Goal: Transaction & Acquisition: Purchase product/service

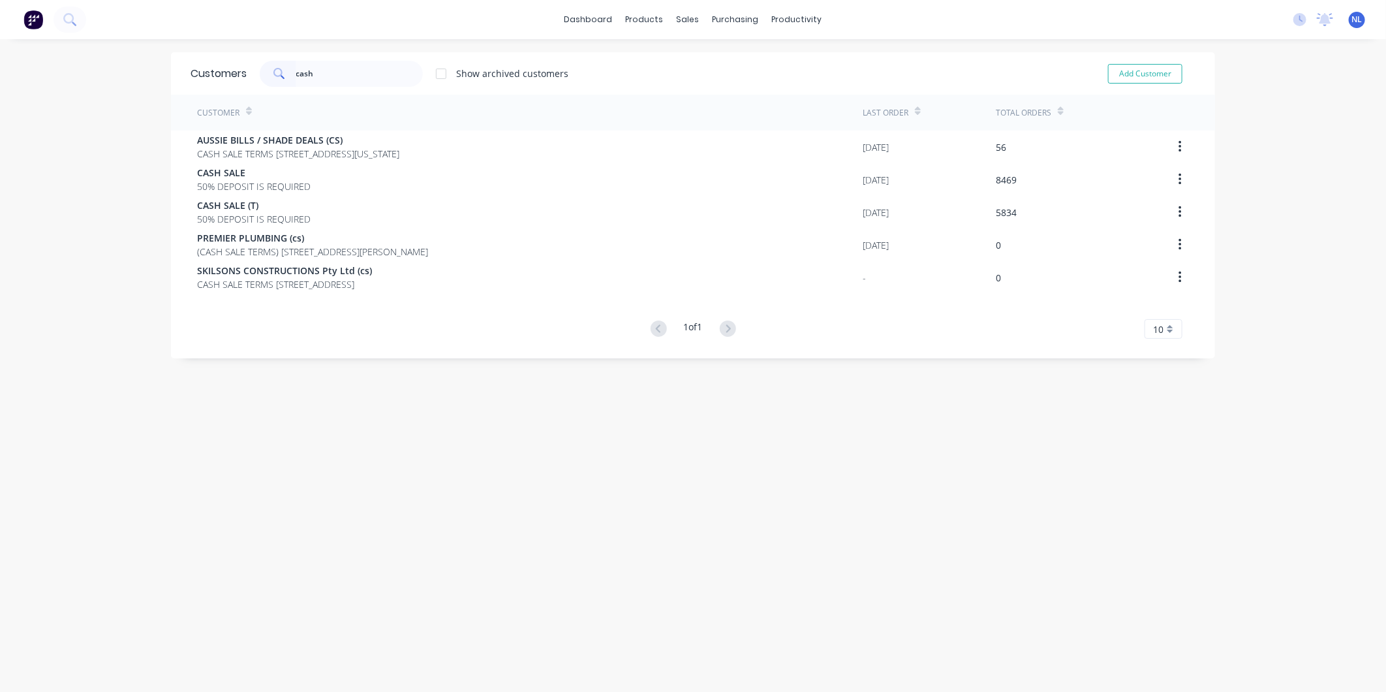
drag, startPoint x: 369, startPoint y: 78, endPoint x: 73, endPoint y: 107, distance: 297.1
click at [73, 107] on div "dashboard products sales purchasing productivity dashboard products Product Cat…" at bounding box center [693, 346] width 1386 height 692
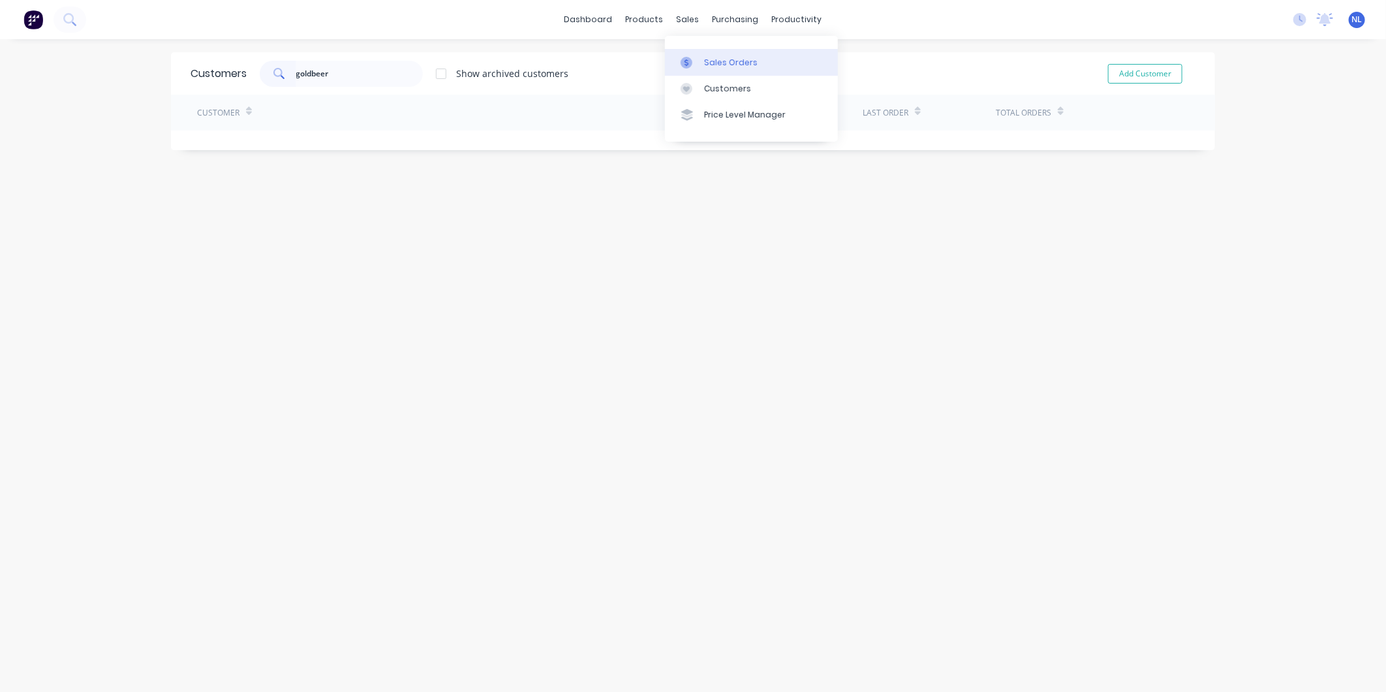
type input "goldbeer"
click at [712, 63] on div "Sales Orders" at bounding box center [731, 63] width 54 height 12
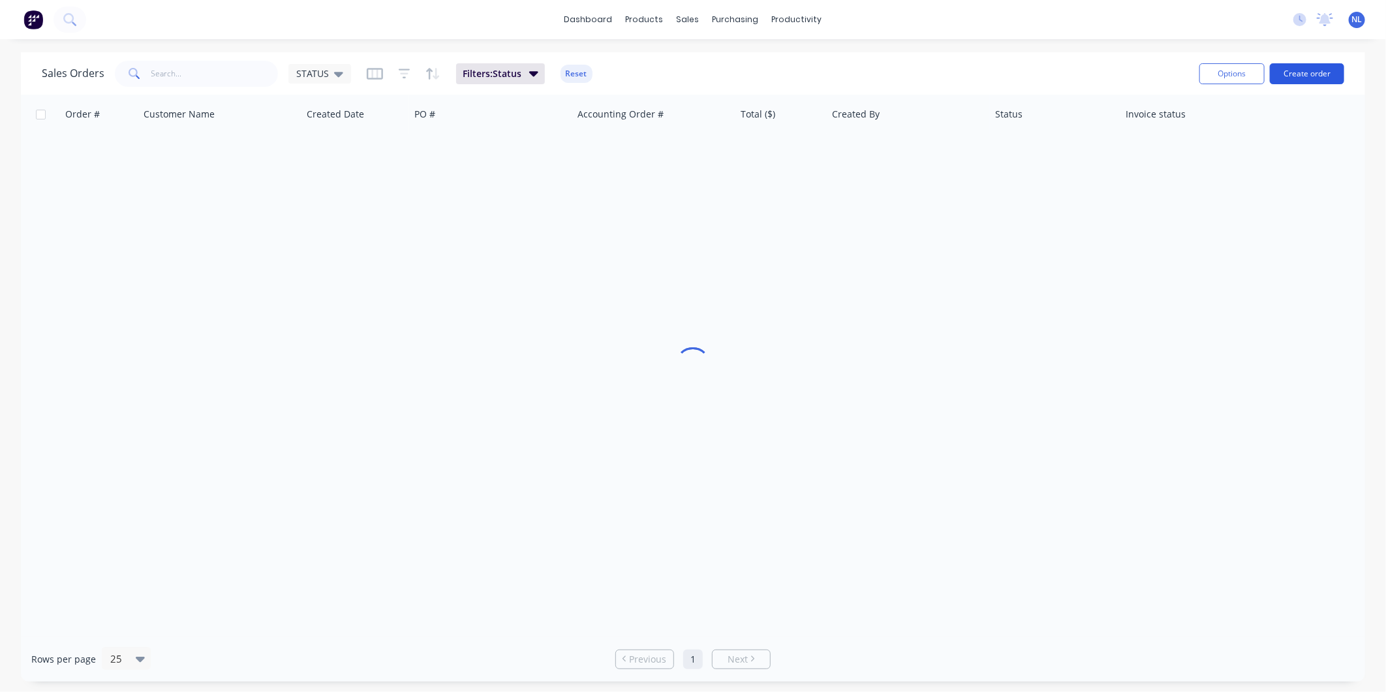
click at [1328, 70] on button "Create order" at bounding box center [1307, 73] width 74 height 21
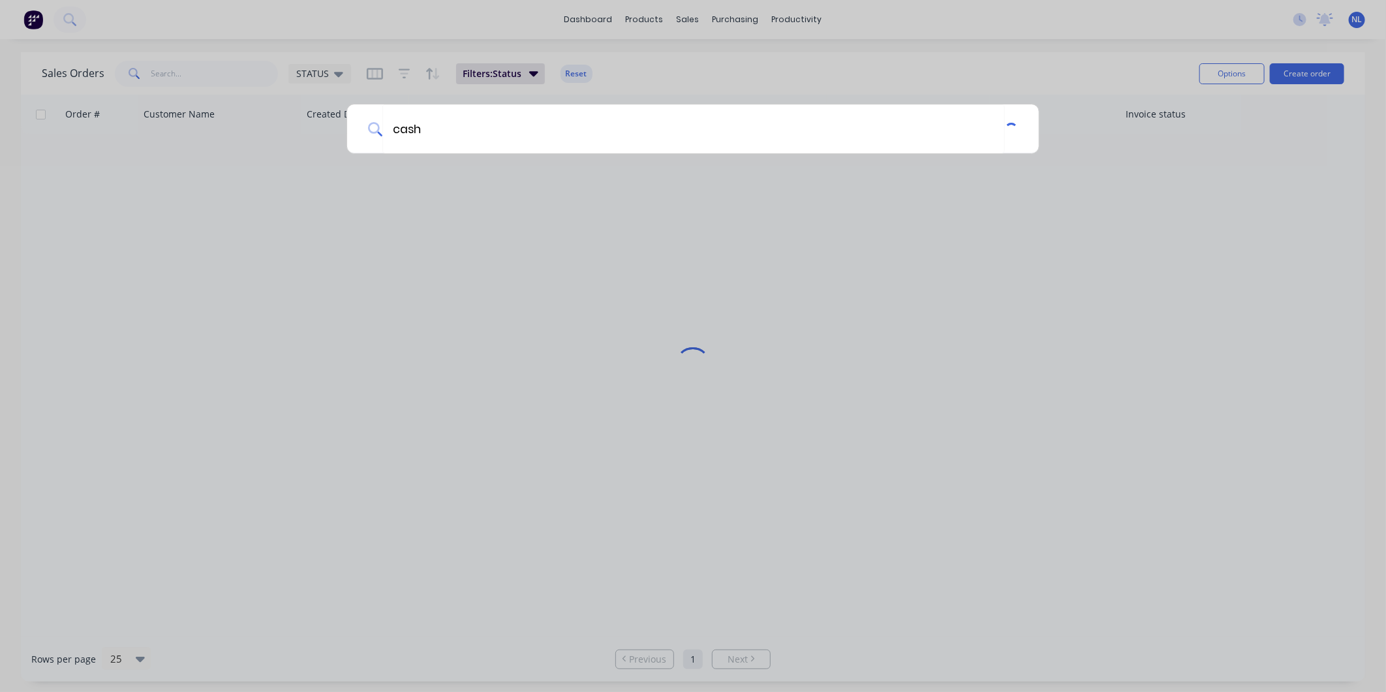
type input "cash"
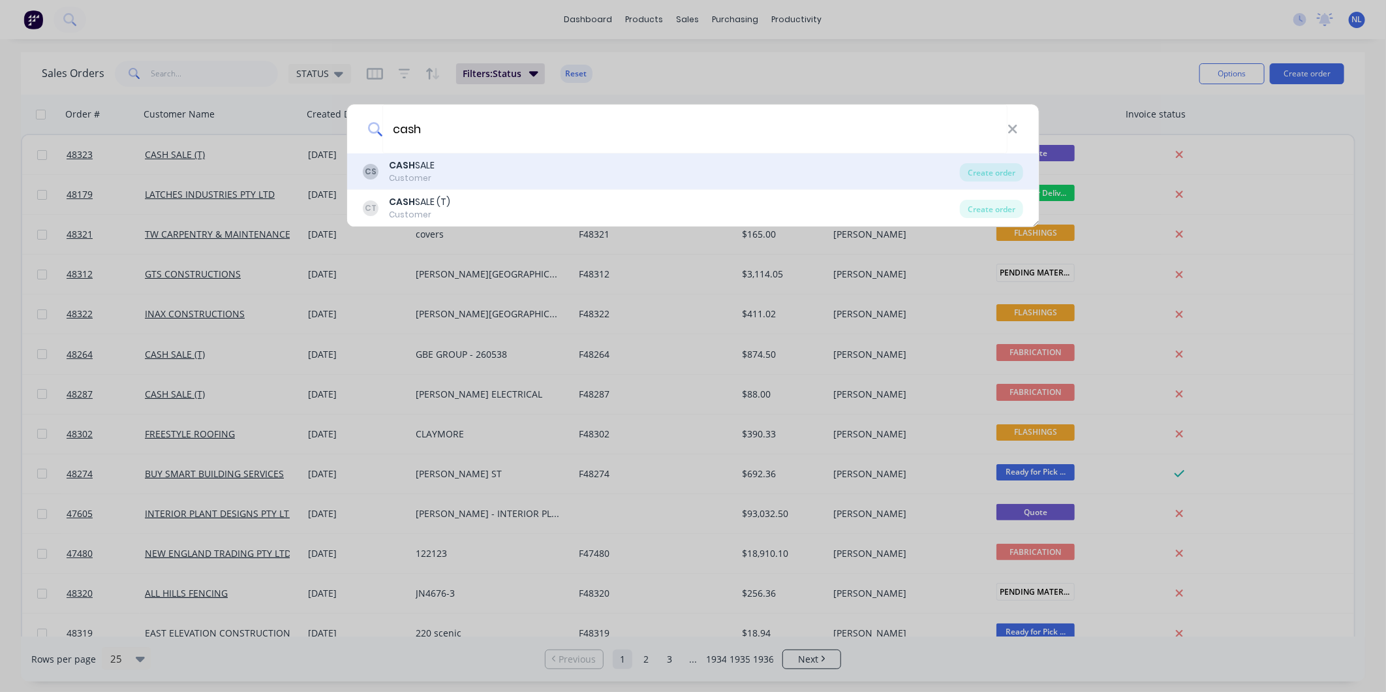
click at [762, 170] on div "CS CASH SALE Customer" at bounding box center [661, 171] width 597 height 25
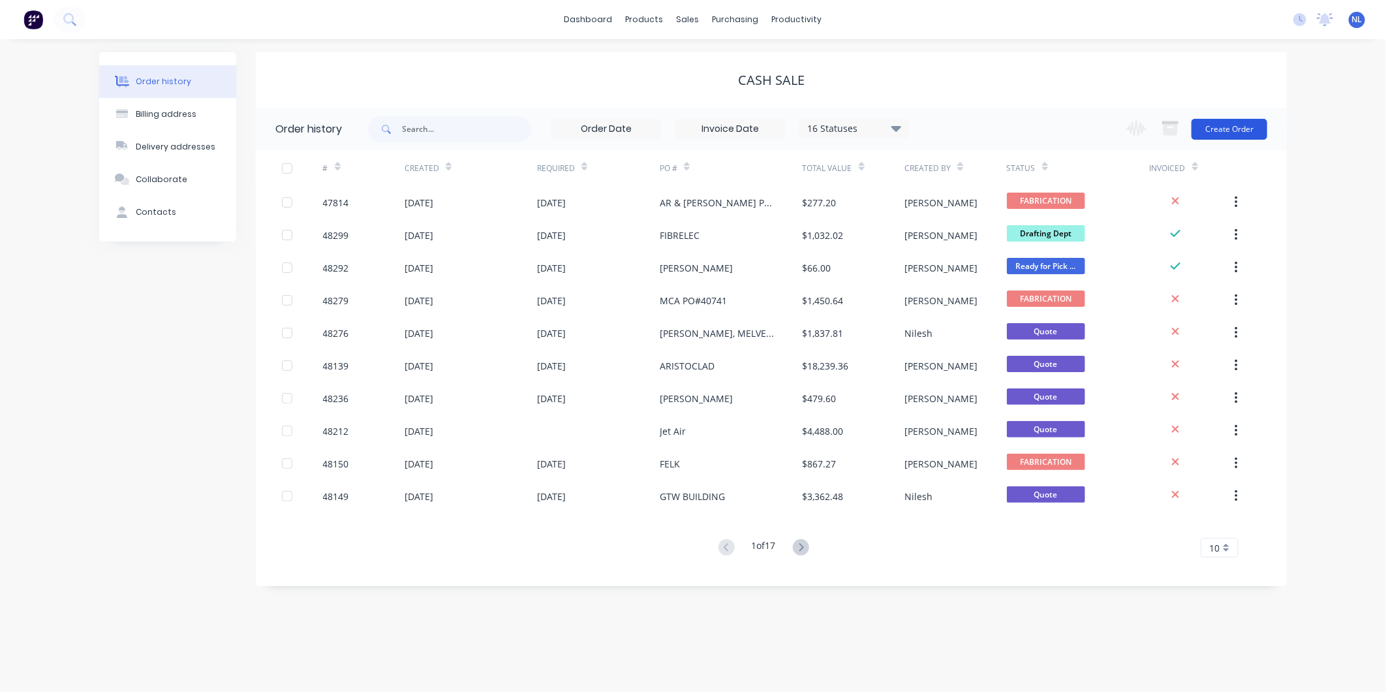
click at [1221, 122] on button "Create Order" at bounding box center [1230, 129] width 76 height 21
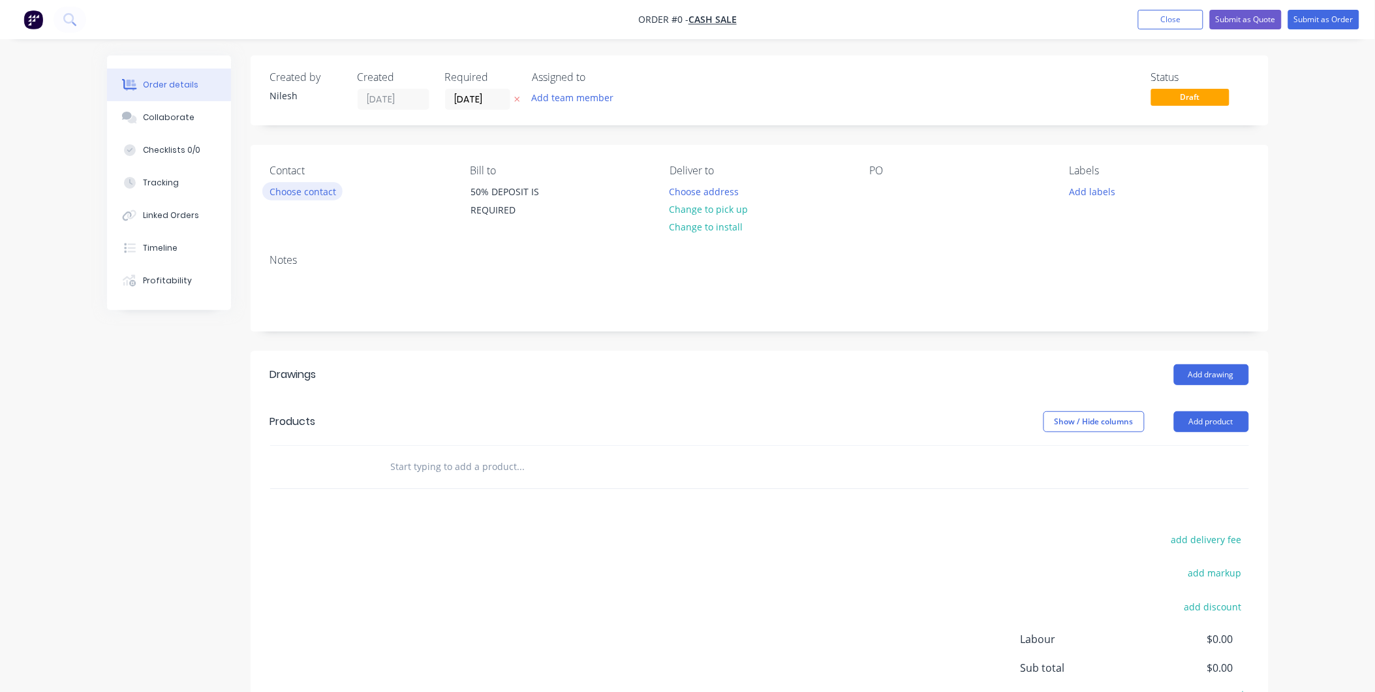
click at [305, 185] on button "Choose contact" at bounding box center [302, 191] width 80 height 18
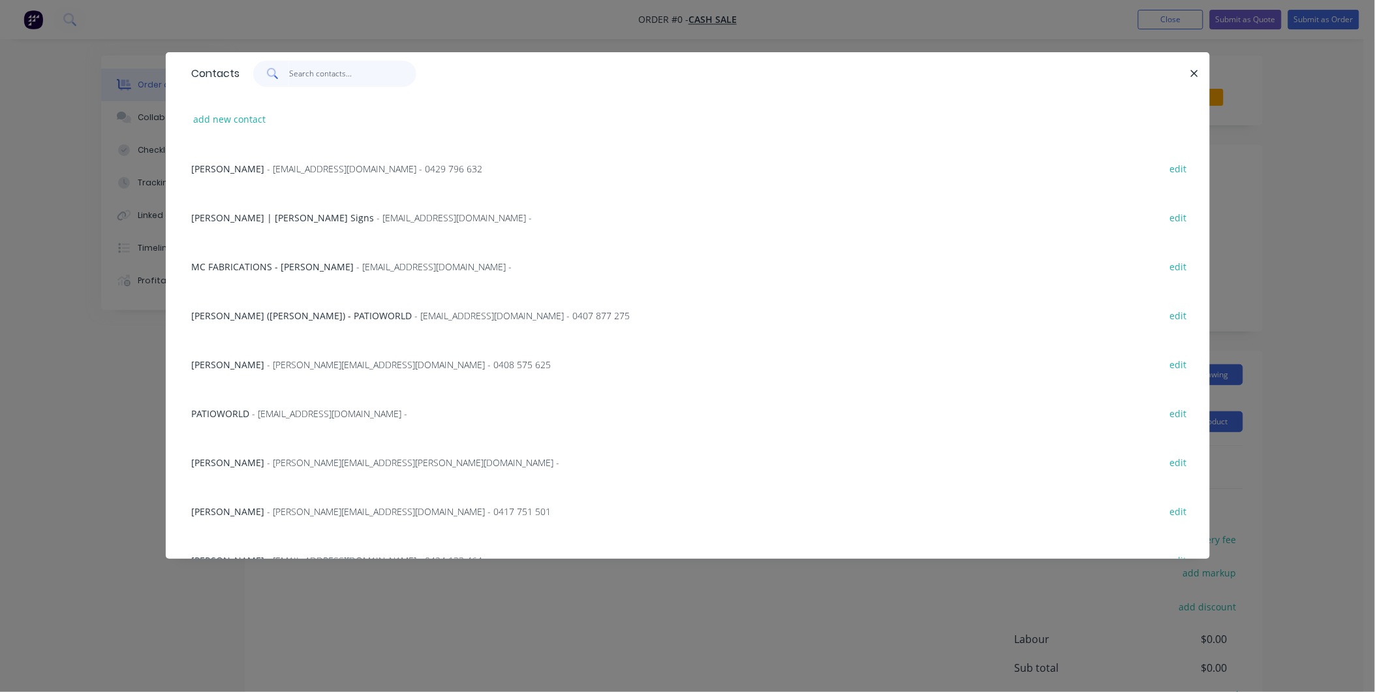
click at [346, 76] on input "text" at bounding box center [352, 74] width 127 height 26
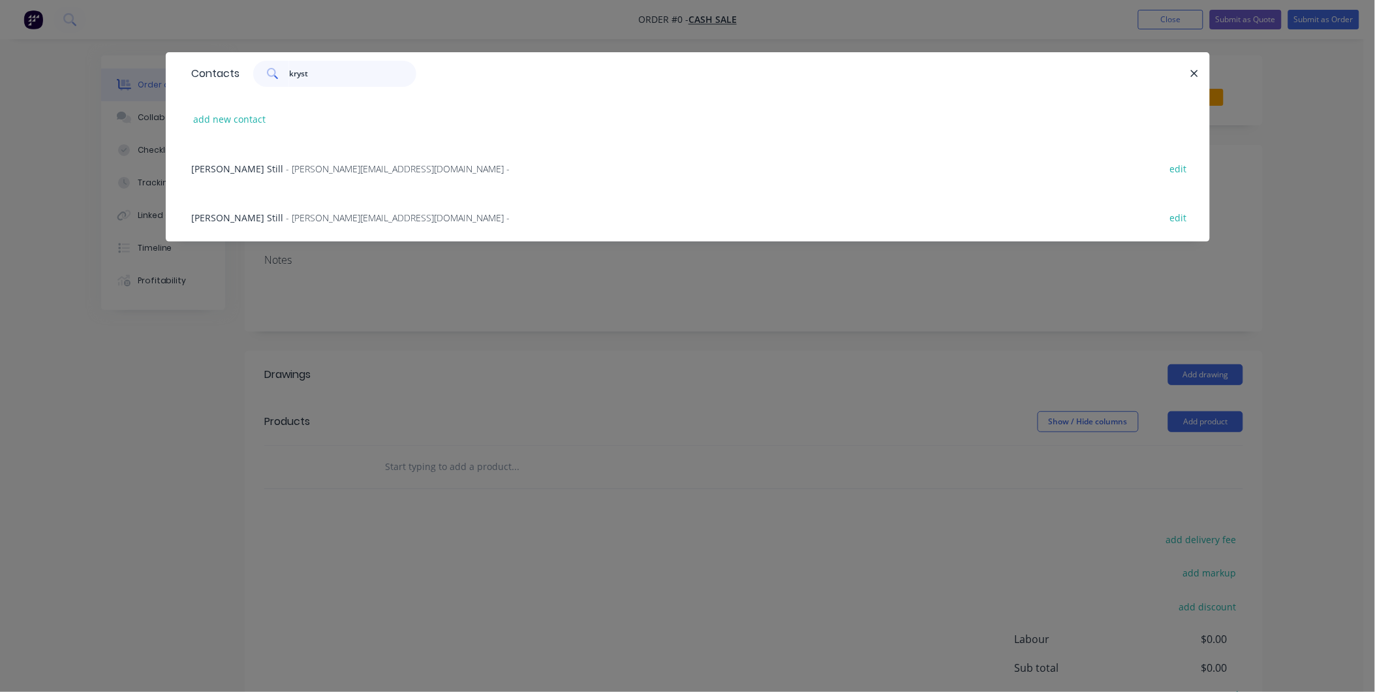
type input "kryst"
click at [370, 171] on span "- Krystal@goldbeerhomes.com.au -" at bounding box center [399, 169] width 224 height 12
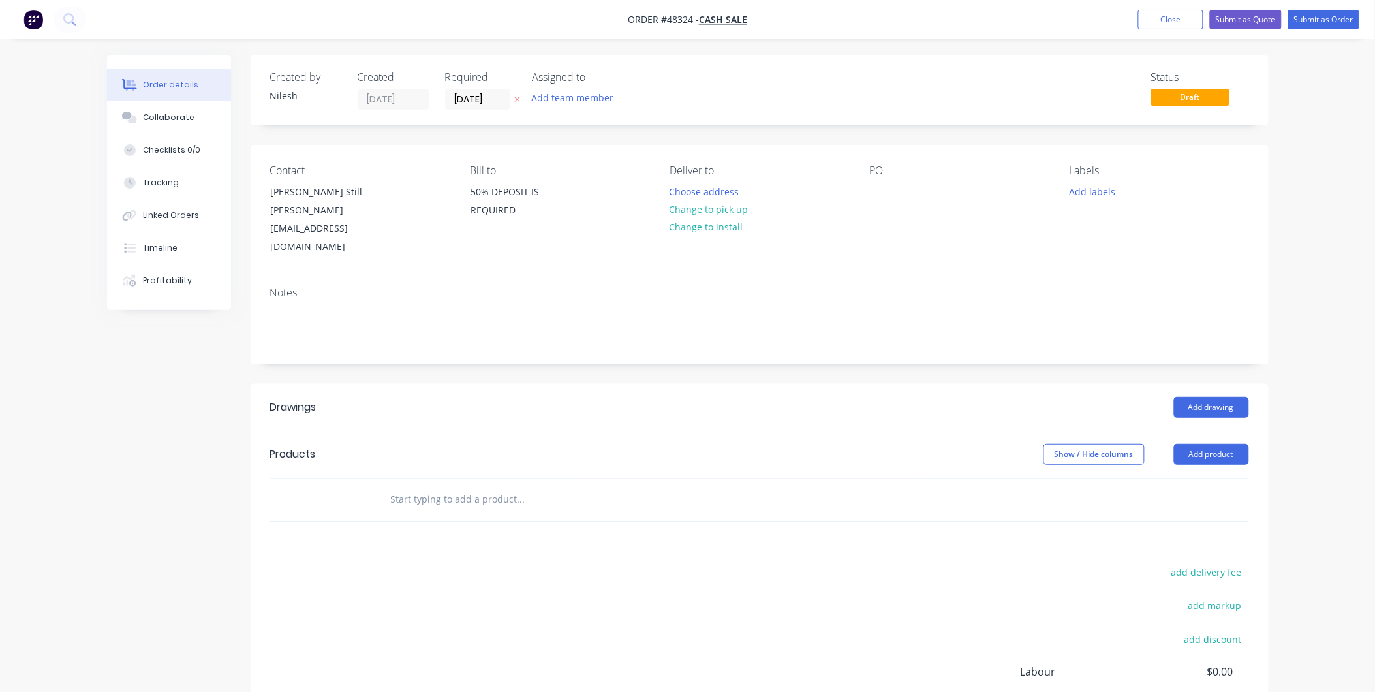
drag, startPoint x: 715, startPoint y: 196, endPoint x: 752, endPoint y: 201, distance: 37.5
click at [752, 201] on div "Choose address Change to pick up Change to install" at bounding box center [709, 209] width 93 height 54
click at [729, 211] on button "Change to pick up" at bounding box center [709, 209] width 93 height 18
click at [875, 177] on div "PO" at bounding box center [959, 170] width 179 height 12
click at [873, 185] on div at bounding box center [880, 191] width 21 height 19
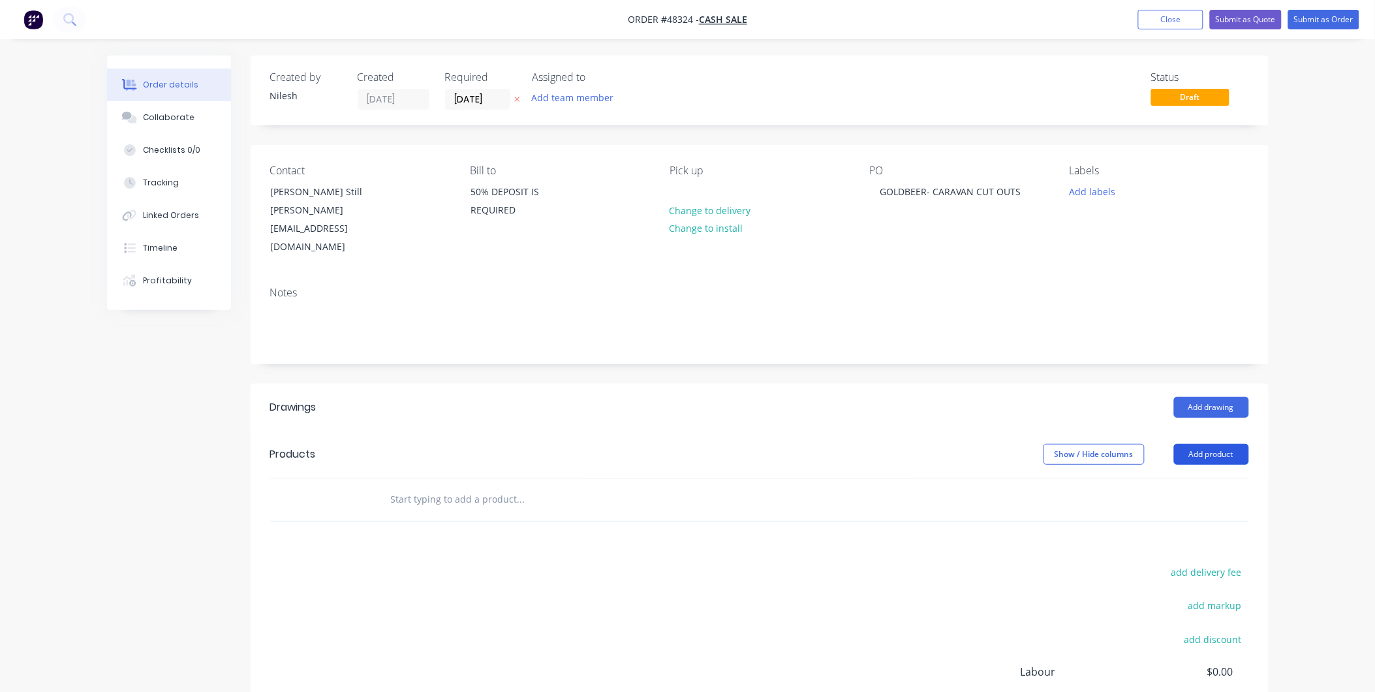
click at [1213, 444] on button "Add product" at bounding box center [1211, 454] width 75 height 21
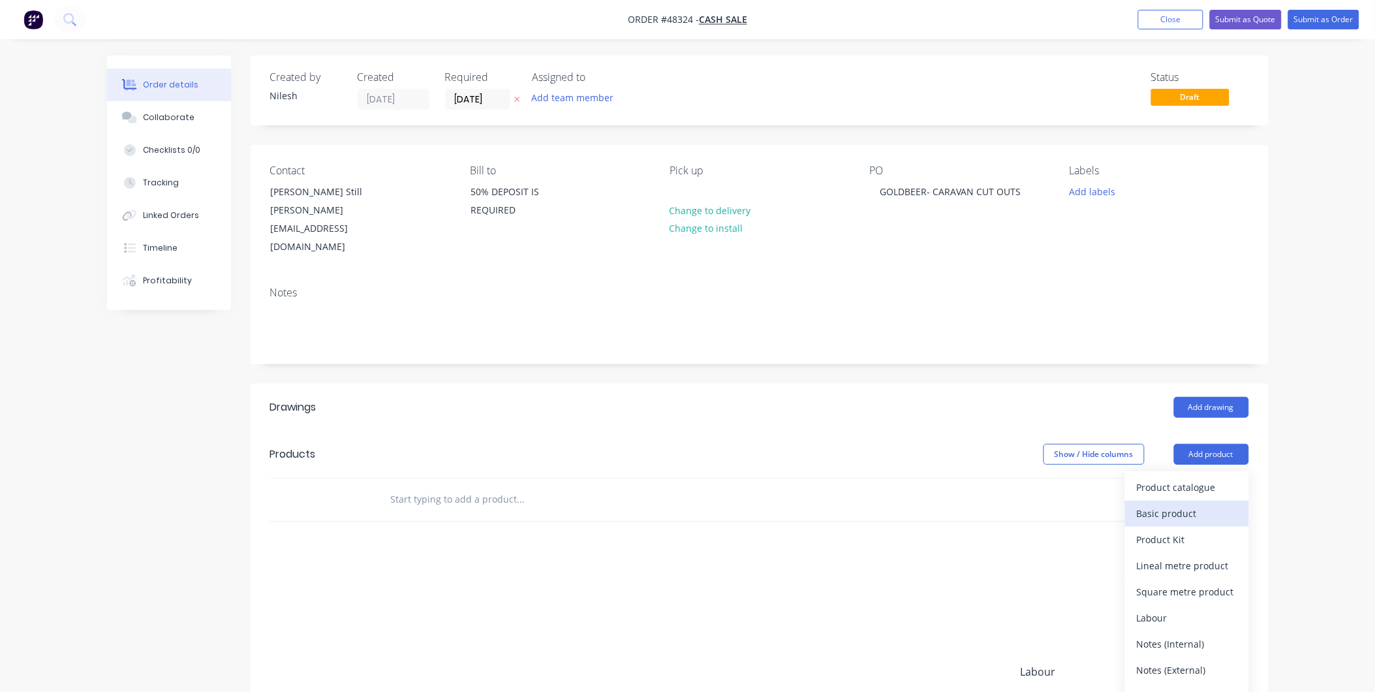
click at [1202, 504] on div "Basic product" at bounding box center [1187, 513] width 101 height 19
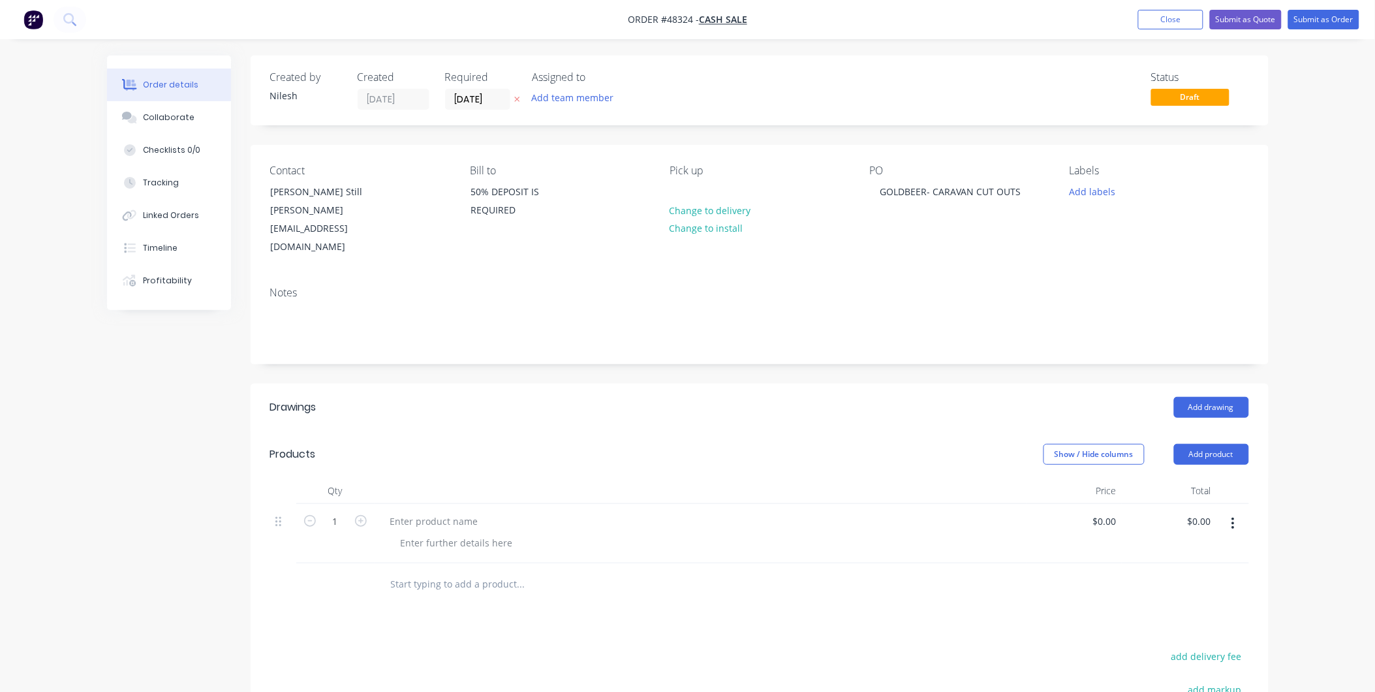
click at [1226, 512] on button "button" at bounding box center [1233, 523] width 31 height 23
drag, startPoint x: 1188, startPoint y: 536, endPoint x: 1170, endPoint y: 574, distance: 42.4
click at [1170, 574] on div "Duplicate Exclude from tax Delete" at bounding box center [1187, 583] width 124 height 85
click at [1170, 601] on div "Delete" at bounding box center [1187, 610] width 101 height 19
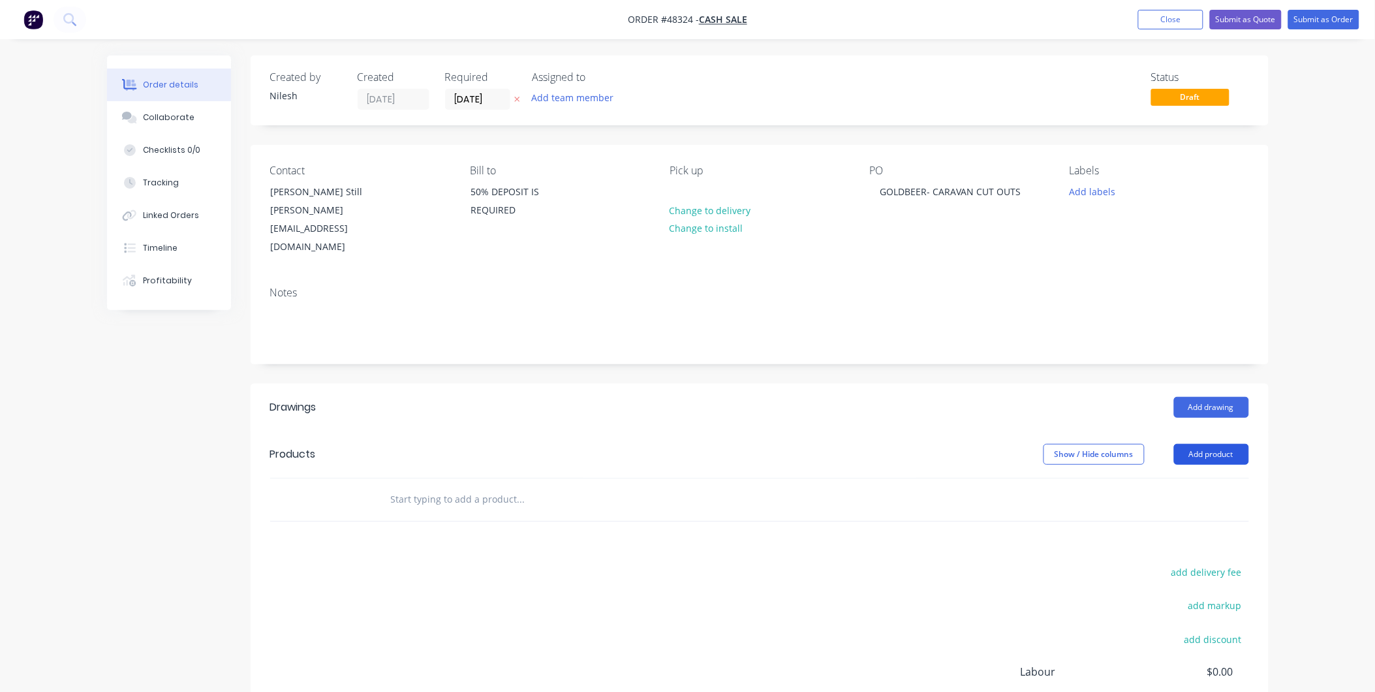
click at [1200, 444] on button "Add product" at bounding box center [1211, 454] width 75 height 21
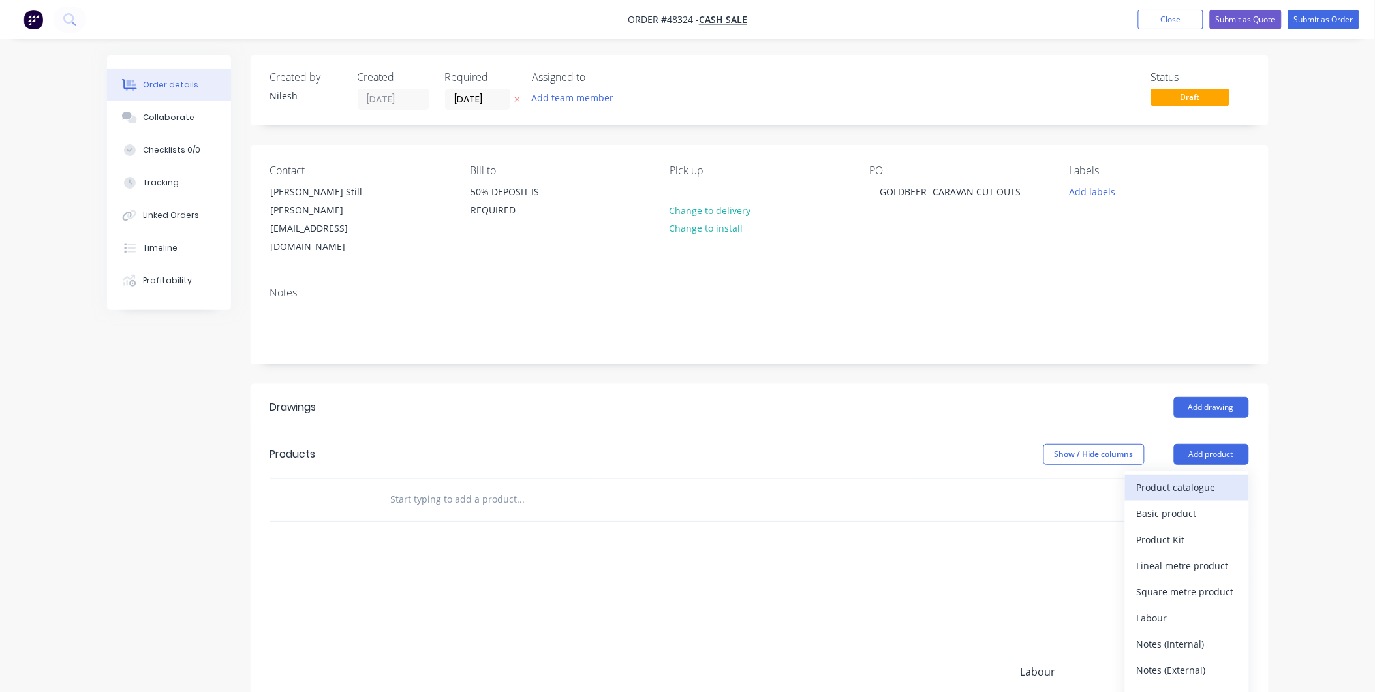
click at [1181, 478] on div "Product catalogue" at bounding box center [1187, 487] width 101 height 19
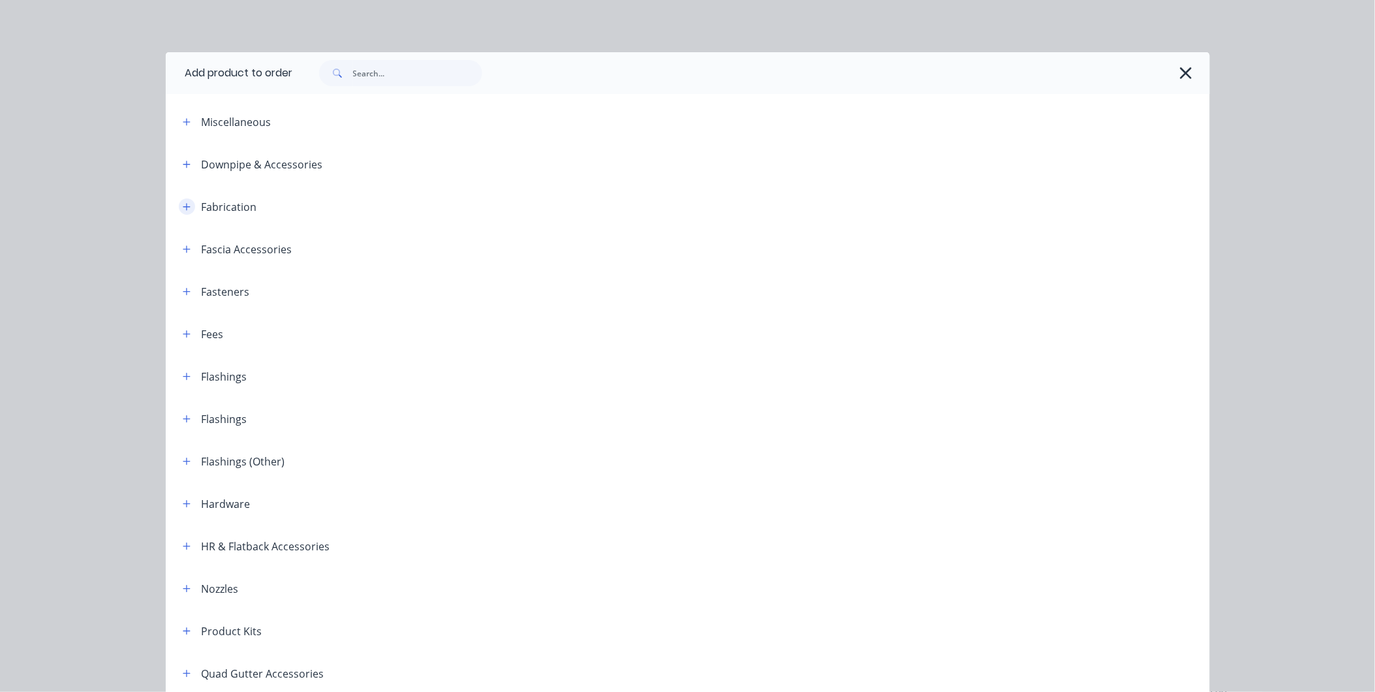
click at [183, 206] on icon "button" at bounding box center [187, 206] width 8 height 9
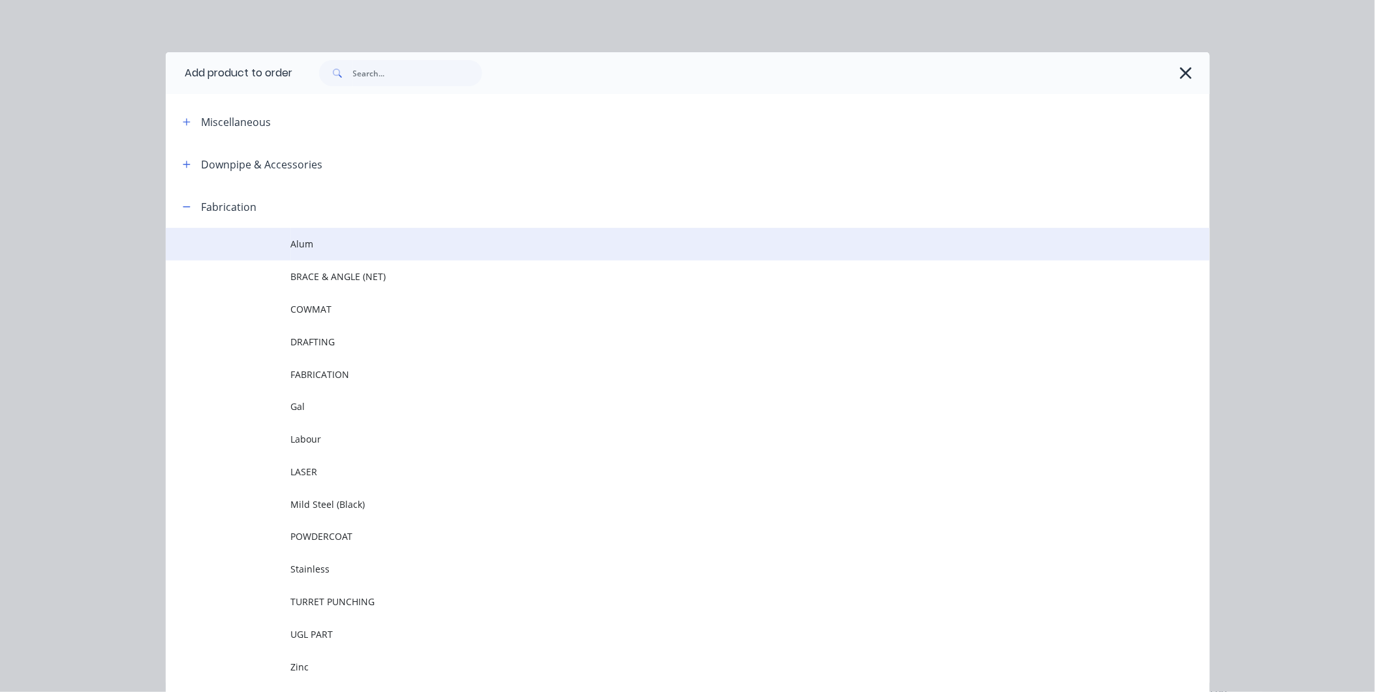
click at [283, 240] on td at bounding box center [228, 244] width 125 height 33
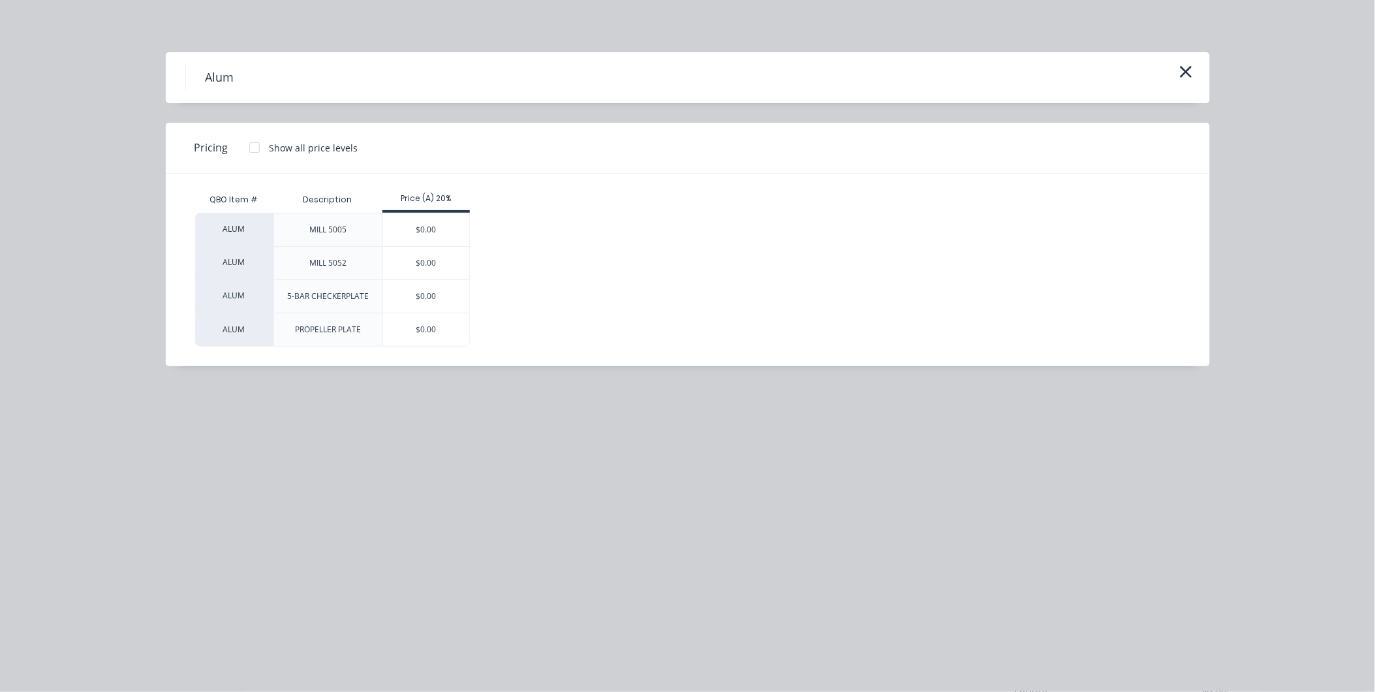
drag, startPoint x: 426, startPoint y: 232, endPoint x: 473, endPoint y: 242, distance: 48.0
click at [426, 231] on div "$0.00" at bounding box center [426, 229] width 87 height 33
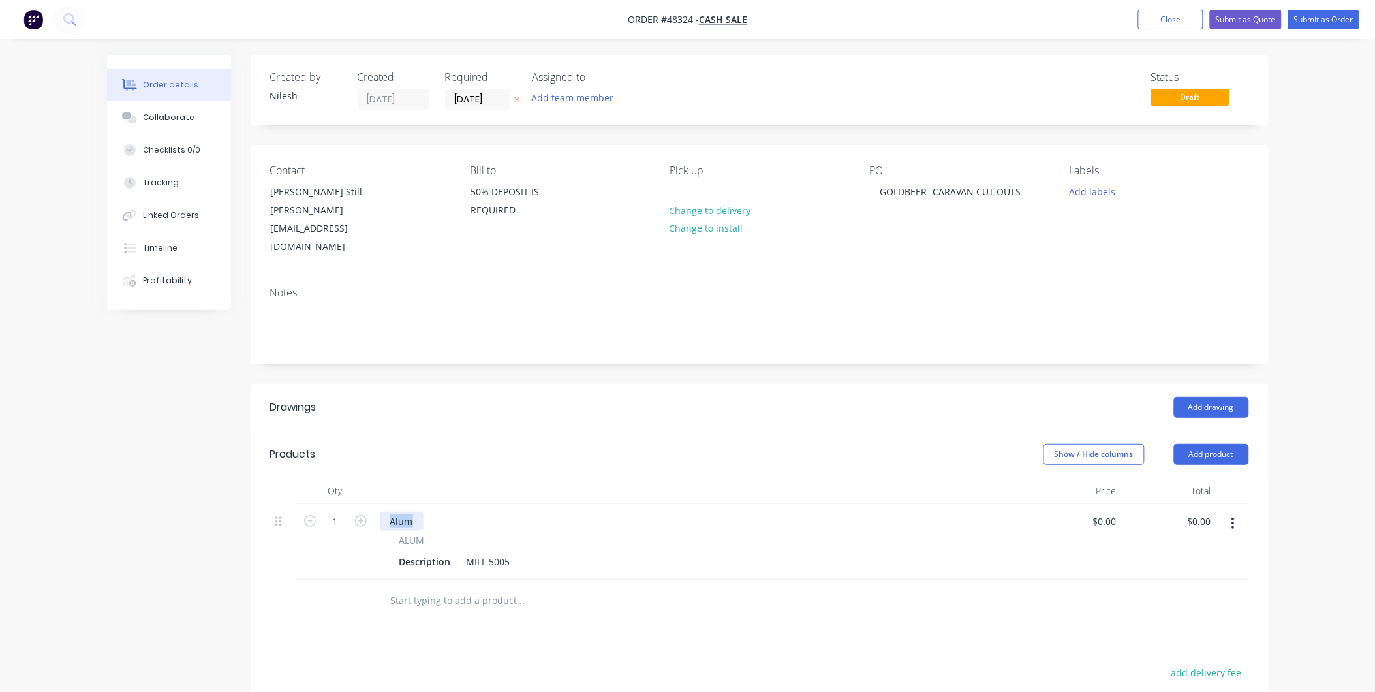
drag, startPoint x: 414, startPoint y: 492, endPoint x: 405, endPoint y: 472, distance: 21.9
click at [367, 504] on div "1 Alum ALUM Description MILL 5005 $0.00 $0.00 $0.00 $0.00" at bounding box center [759, 542] width 979 height 76
click at [479, 512] on div "CARAVAN CUT OUTS" at bounding box center [434, 521] width 109 height 19
drag, startPoint x: 450, startPoint y: 532, endPoint x: 342, endPoint y: 547, distance: 109.4
click at [342, 547] on div "Qty Price Total 1 CARAVAN CUT OUTS ALUM Description MILL 5005 $0.00 $0.00 $0.00…" at bounding box center [760, 550] width 1018 height 144
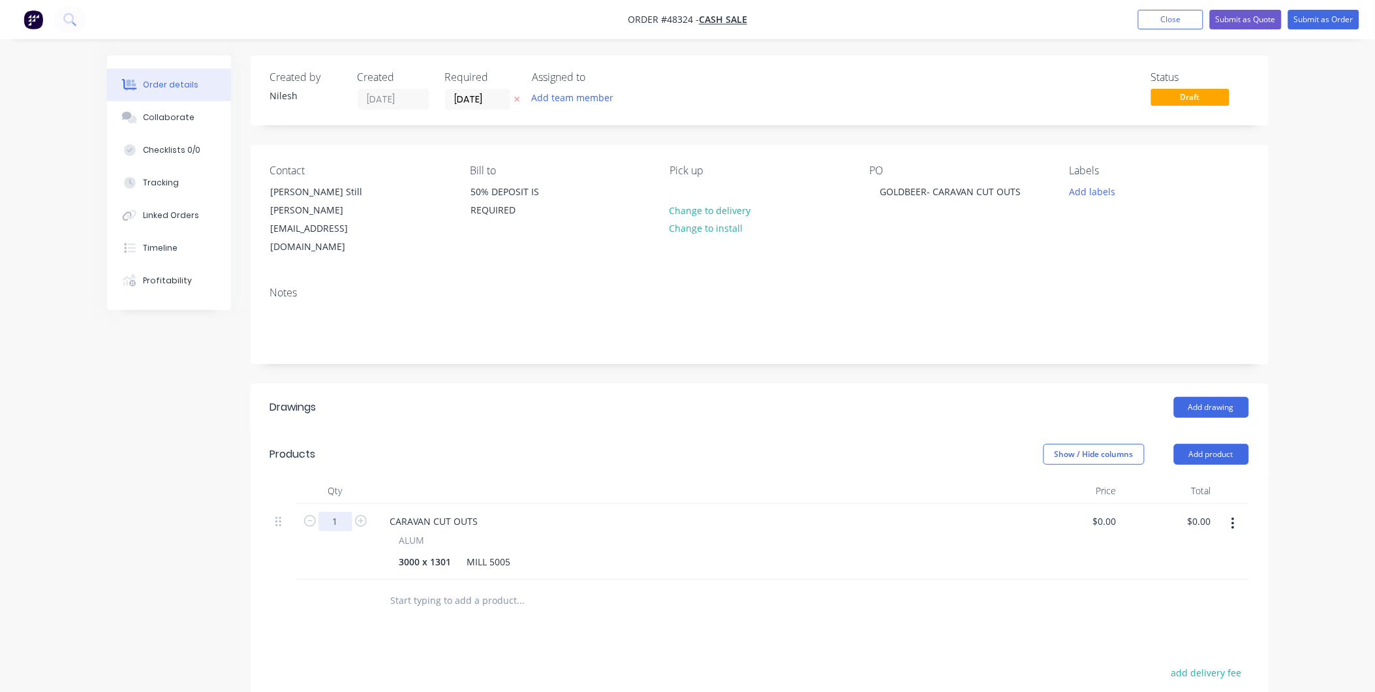
click at [349, 512] on input "1" at bounding box center [336, 522] width 34 height 20
type input "8"
click at [1197, 512] on input "0.00" at bounding box center [1204, 521] width 25 height 19
click at [1201, 512] on input "0.00" at bounding box center [1202, 521] width 30 height 19
type input "2622.48"
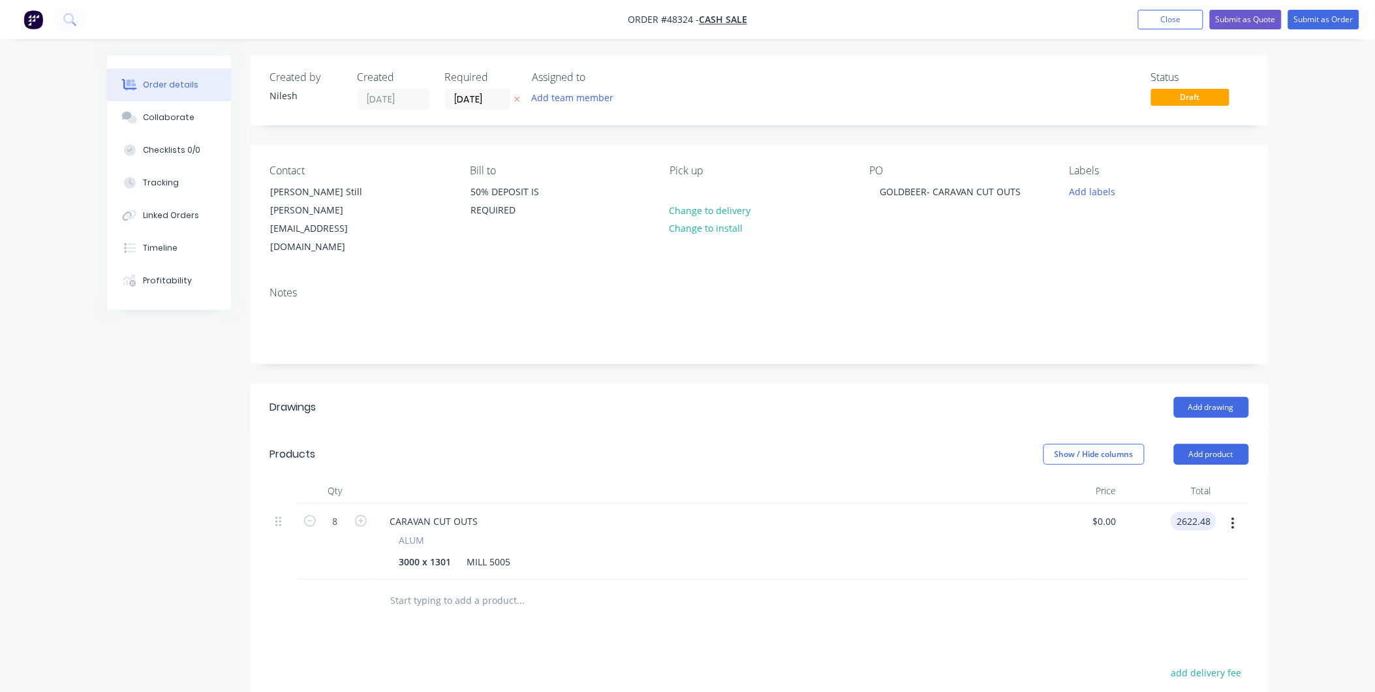
type input "$327.81"
type input "$2,622.48"
click at [928, 599] on div "Drawings Add drawing Products Show / Hide columns Add product Qty Price Total 8…" at bounding box center [760, 645] width 1018 height 523
click at [1237, 23] on button "Submit as Quote" at bounding box center [1246, 20] width 72 height 20
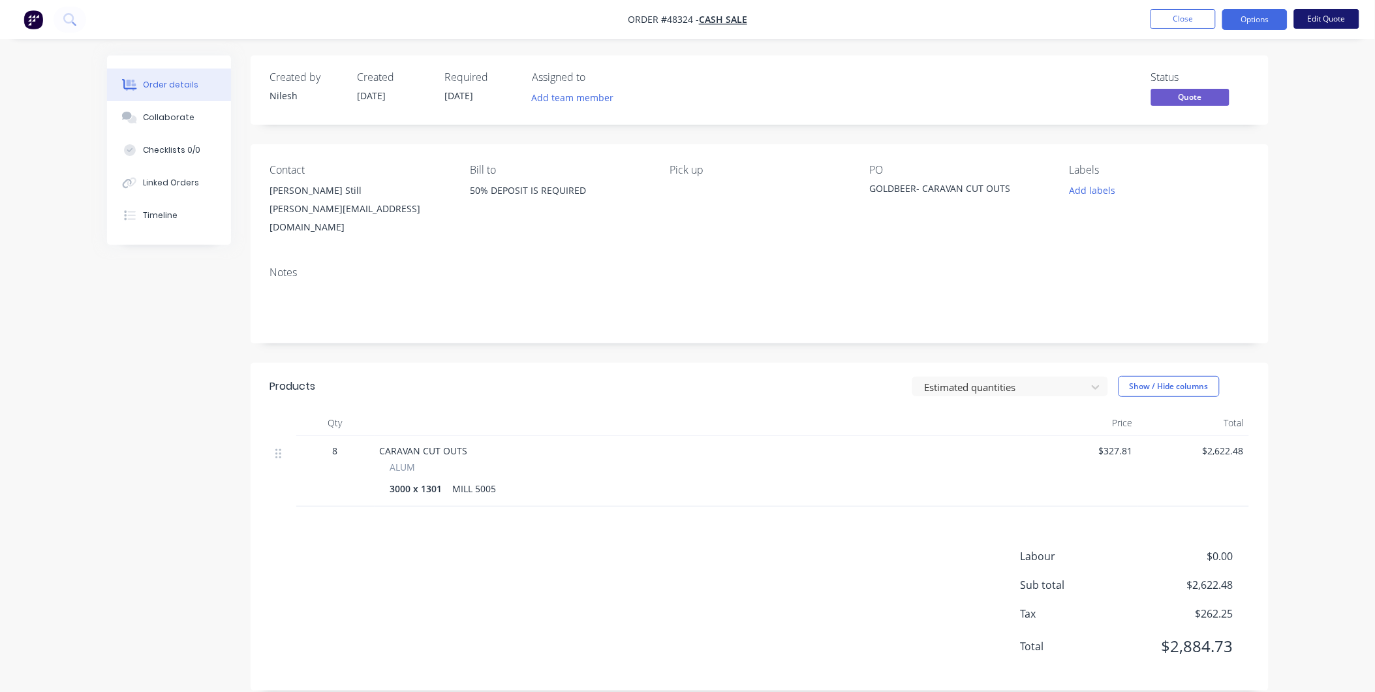
click at [1309, 12] on button "Edit Quote" at bounding box center [1326, 19] width 65 height 20
click at [1260, 16] on button "Options" at bounding box center [1255, 19] width 65 height 21
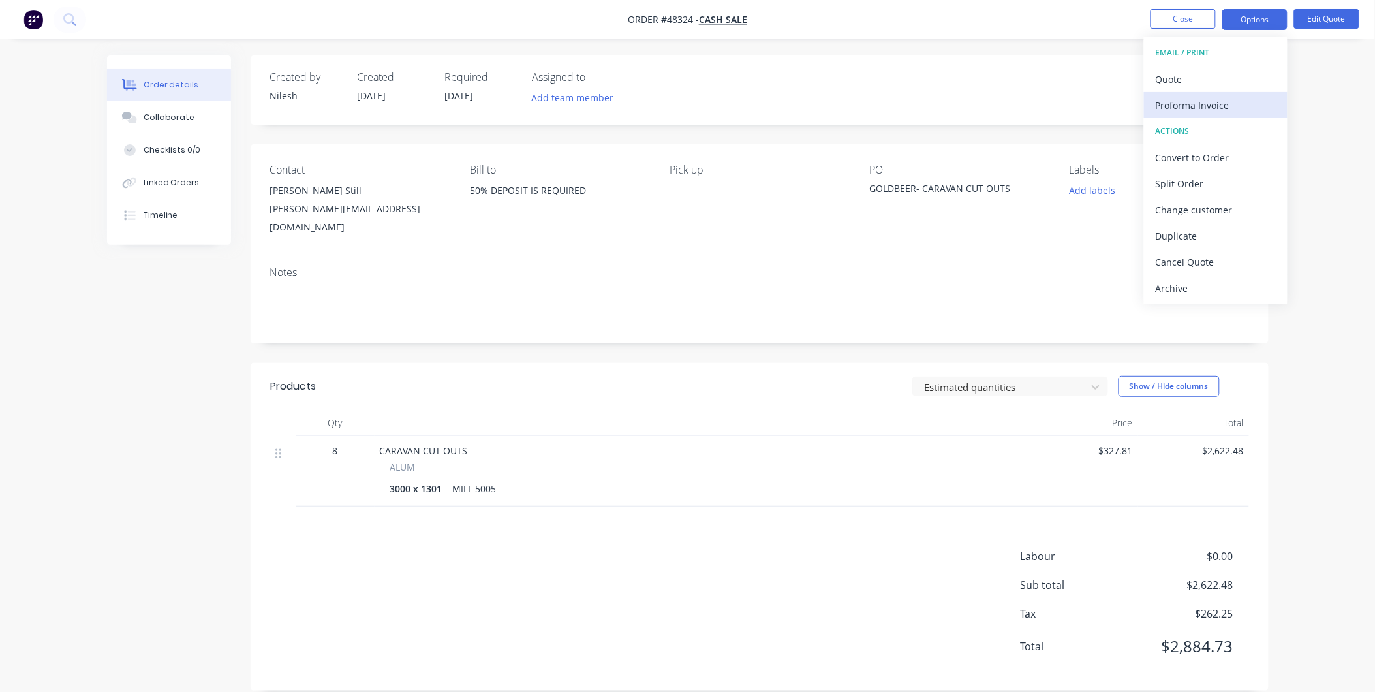
click at [1218, 106] on div "Proforma Invoice" at bounding box center [1216, 105] width 120 height 19
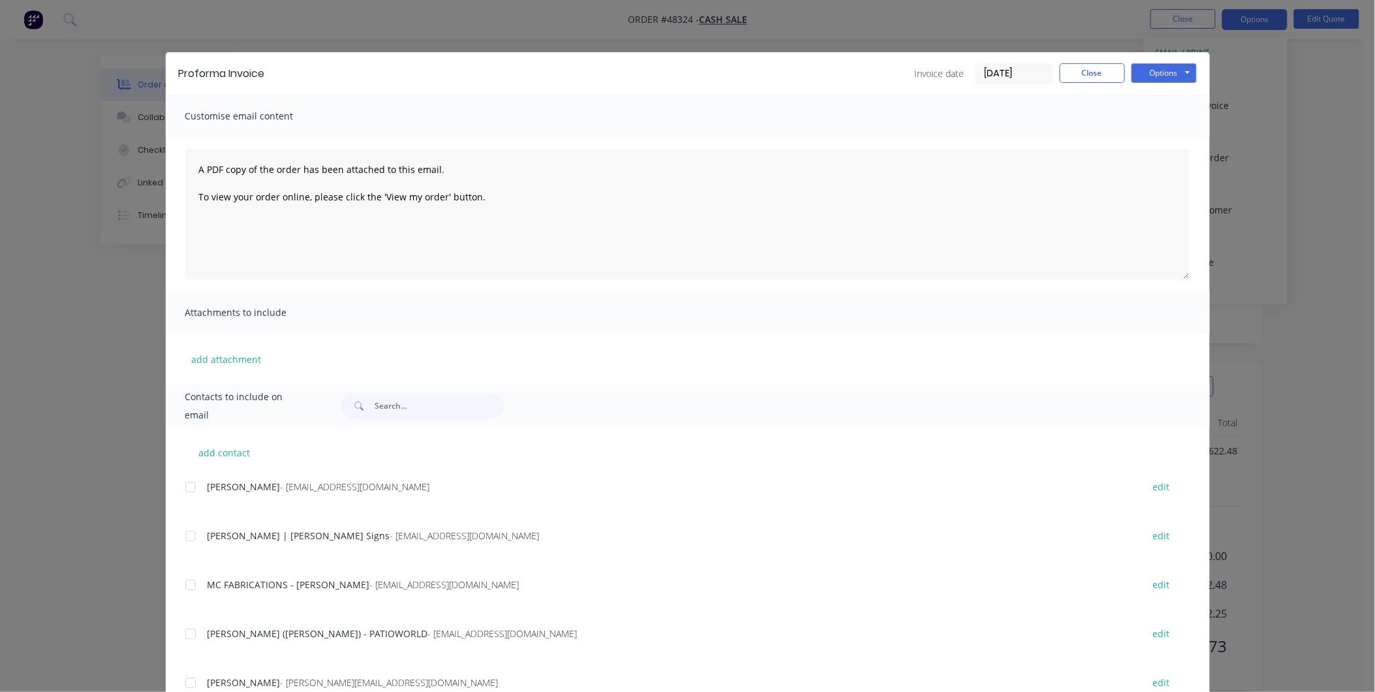
click at [1153, 61] on div "Proforma Invoice Invoice date 03/10/25 Close Options Preview Print Email" at bounding box center [688, 73] width 1044 height 42
click at [1153, 76] on button "Options" at bounding box center [1164, 73] width 65 height 20
click at [1150, 116] on button "Print" at bounding box center [1174, 118] width 84 height 22
click at [1080, 81] on button "Close" at bounding box center [1092, 73] width 65 height 20
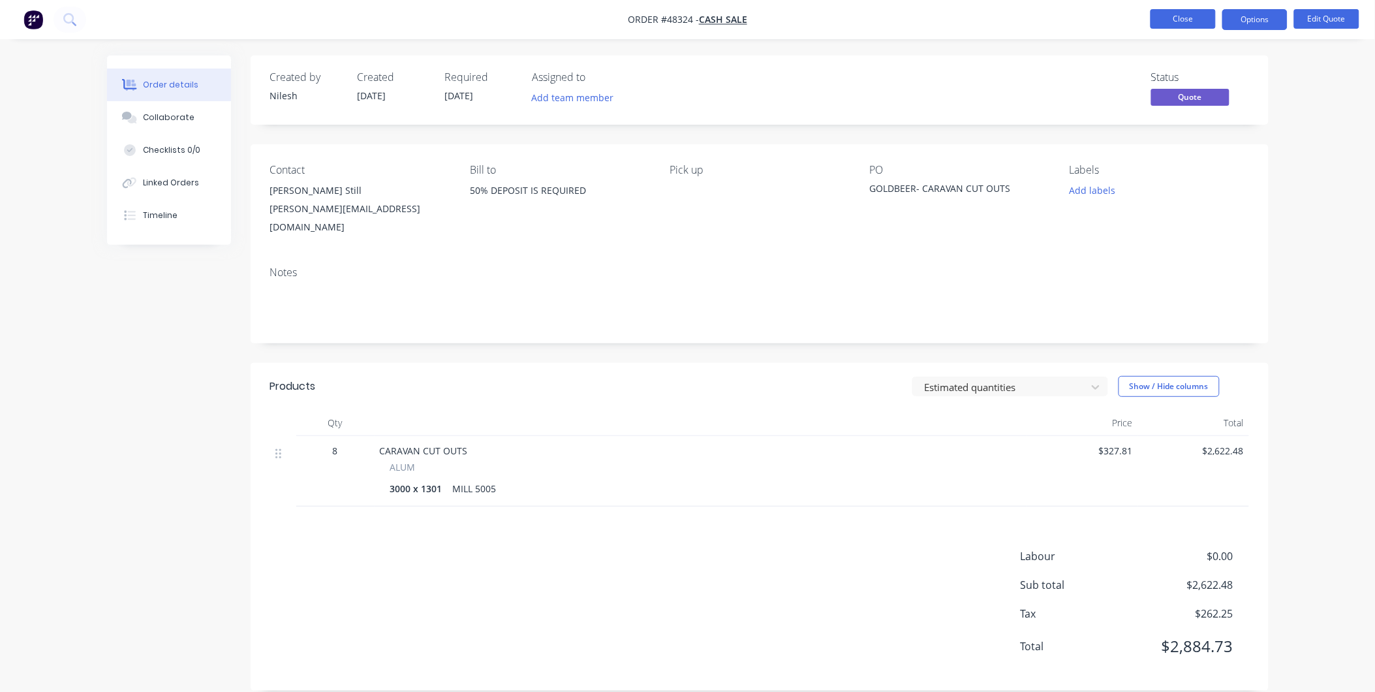
click at [1206, 23] on button "Close" at bounding box center [1183, 19] width 65 height 20
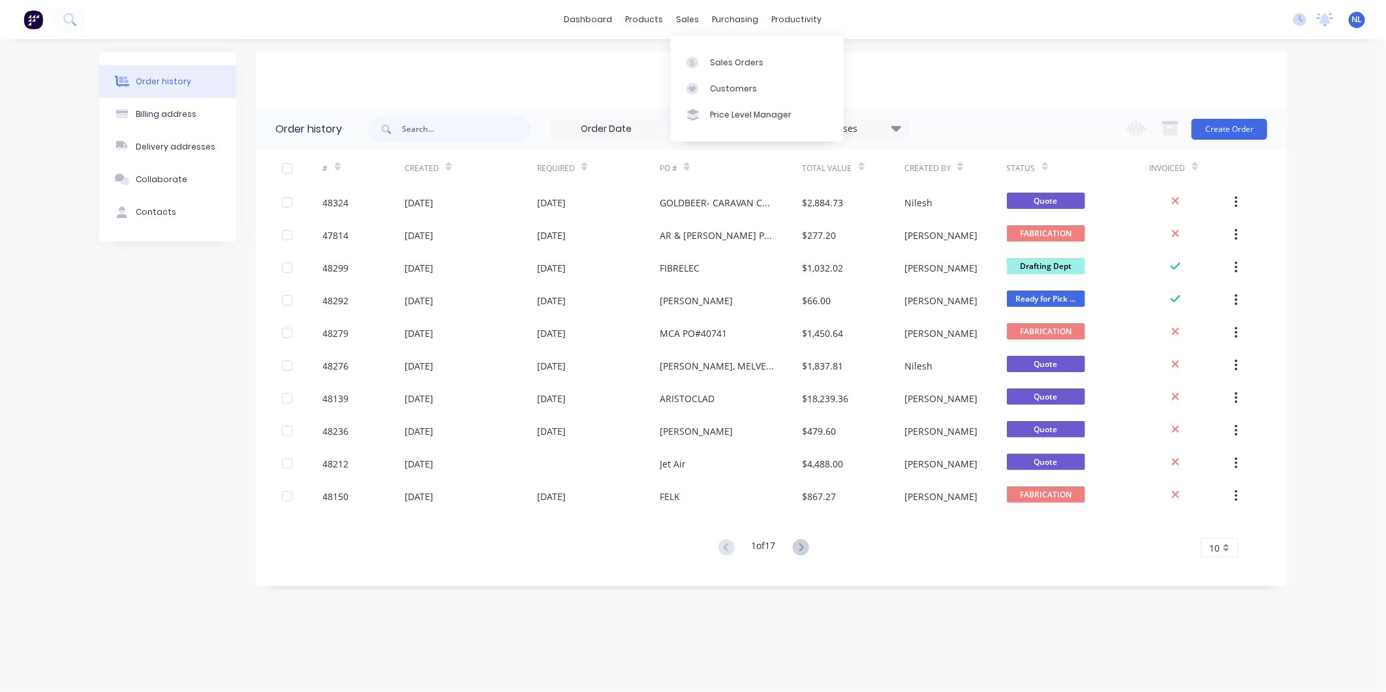
click at [507, 112] on div "16 Statuses Invoice Status Invoiced Not Invoiced Partial Order Status All Archi…" at bounding box center [639, 129] width 542 height 42
click at [480, 131] on input "text" at bounding box center [466, 129] width 129 height 26
type input "47304"
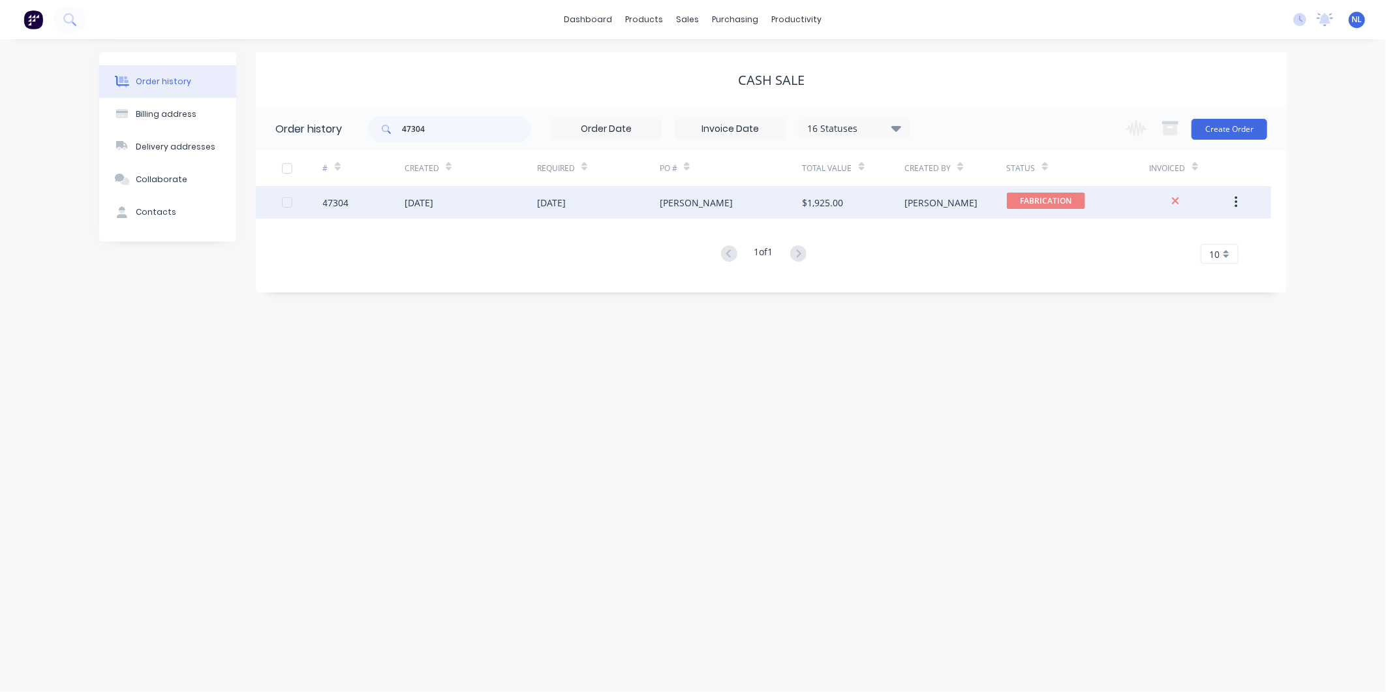
click at [805, 193] on div "$1,925.00" at bounding box center [854, 202] width 102 height 33
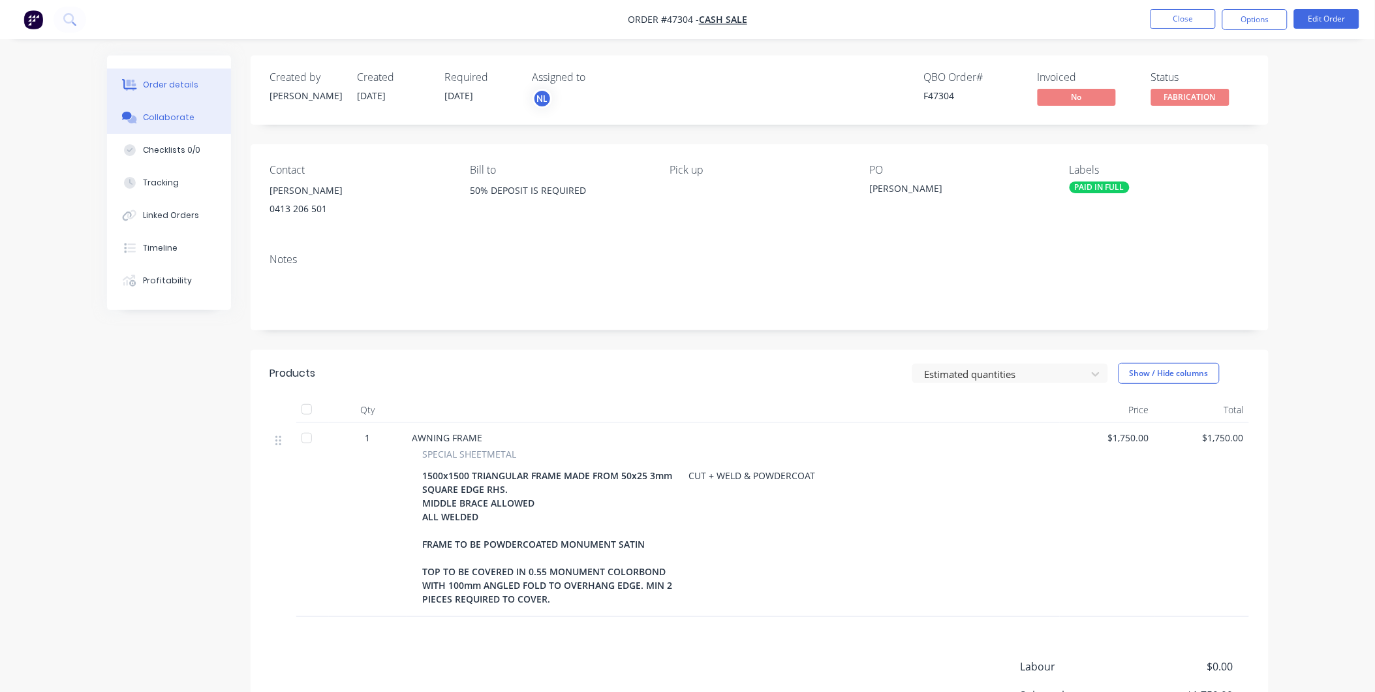
click at [193, 110] on button "Collaborate" at bounding box center [169, 117] width 124 height 33
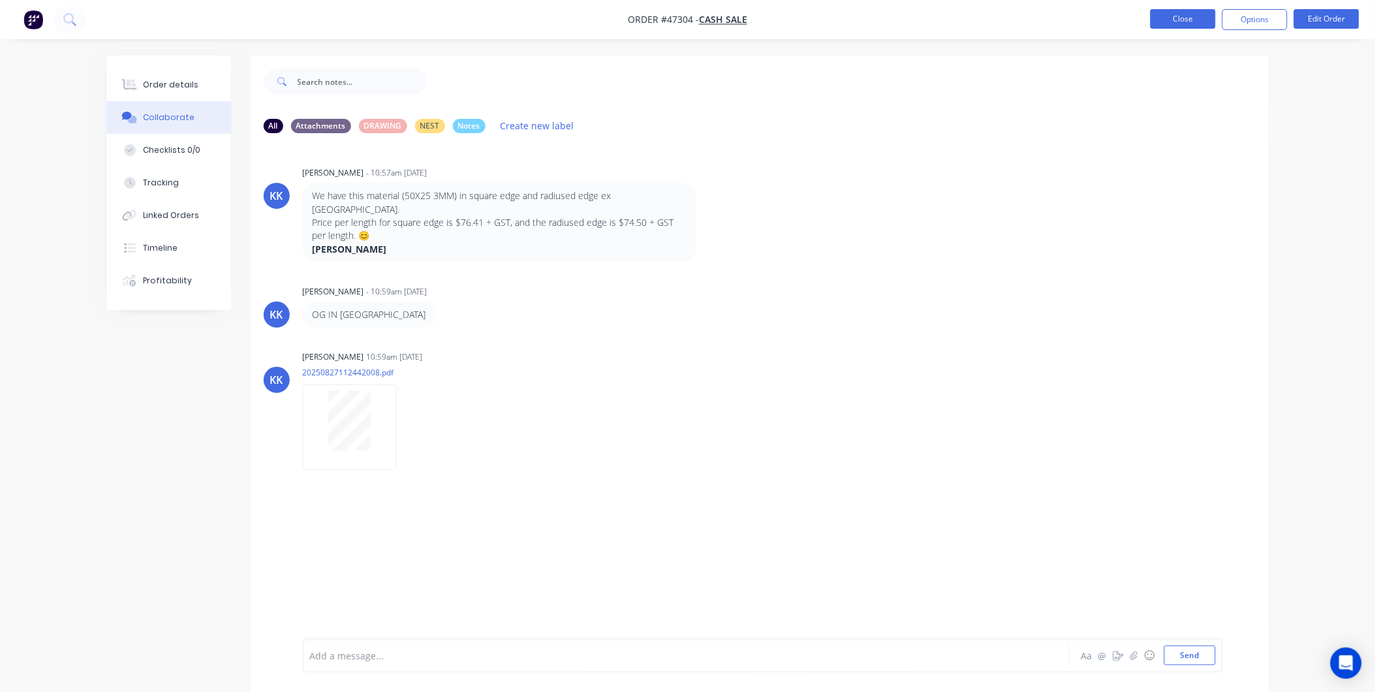
click at [1180, 20] on button "Close" at bounding box center [1183, 19] width 65 height 20
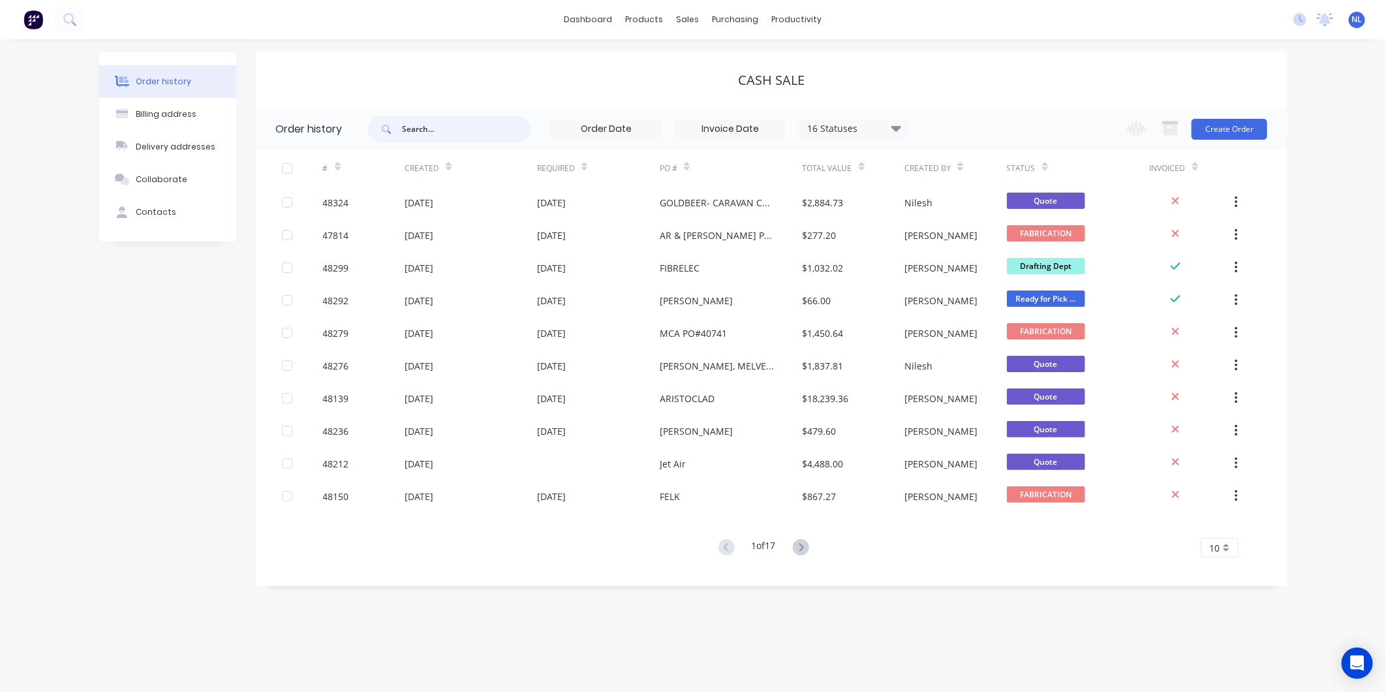
click at [516, 129] on input "text" at bounding box center [466, 129] width 129 height 26
click at [701, 59] on div at bounding box center [697, 63] width 20 height 12
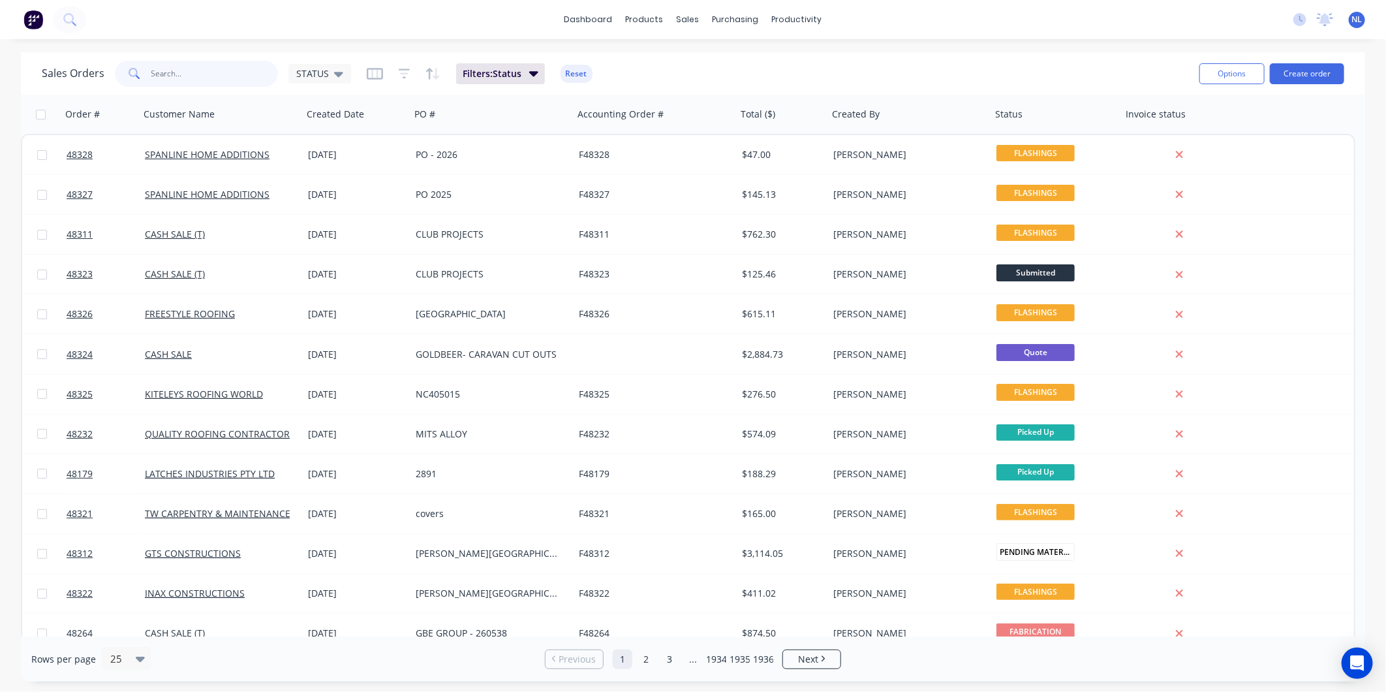
click at [203, 63] on input "text" at bounding box center [214, 74] width 127 height 26
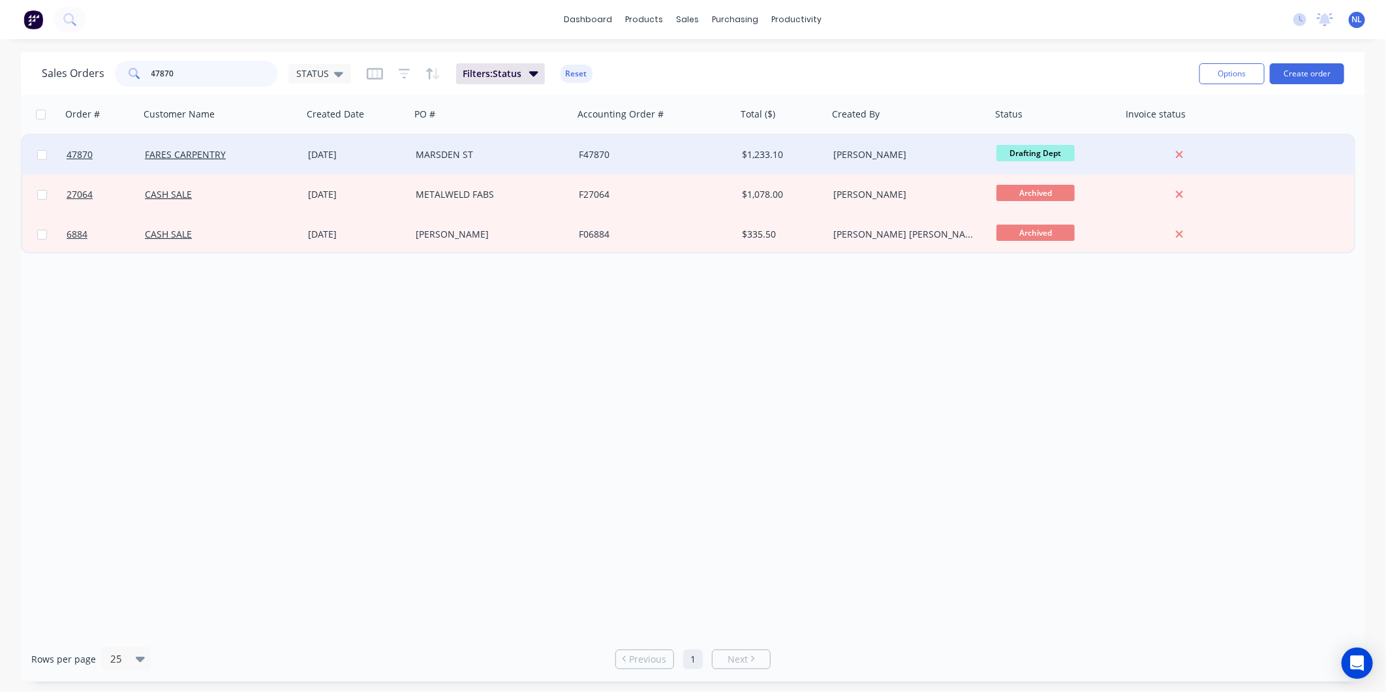
type input "47870"
click at [794, 145] on div "$1,233.10" at bounding box center [782, 154] width 91 height 39
